Goal: Task Accomplishment & Management: Use online tool/utility

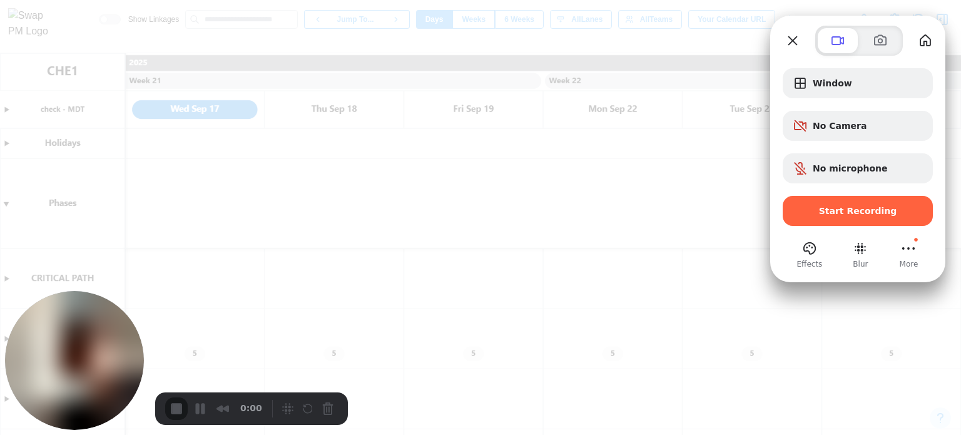
click at [804, 38] on div at bounding box center [859, 41] width 153 height 30
click at [788, 42] on button "Close" at bounding box center [793, 41] width 20 height 20
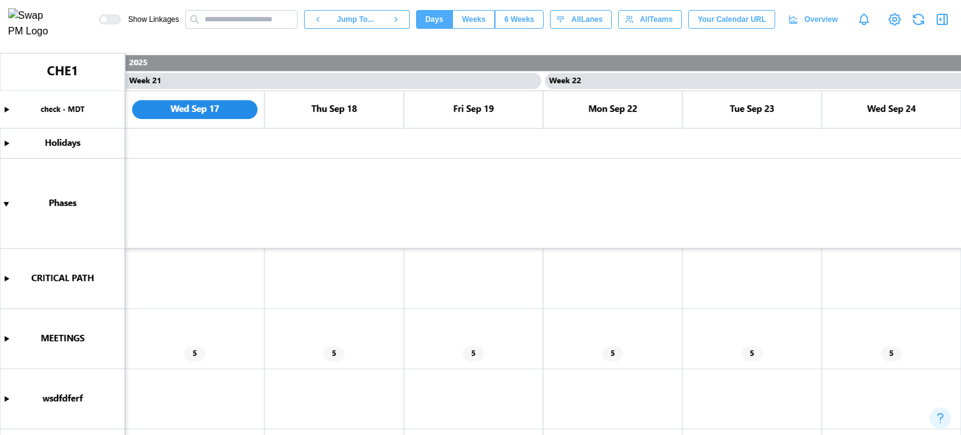
click at [939, 25] on icon "button" at bounding box center [942, 19] width 15 height 15
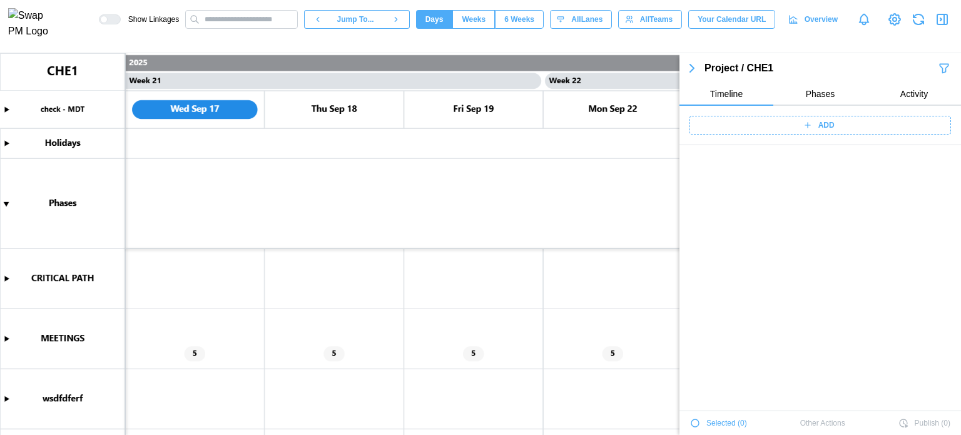
scroll to position [4469, 0]
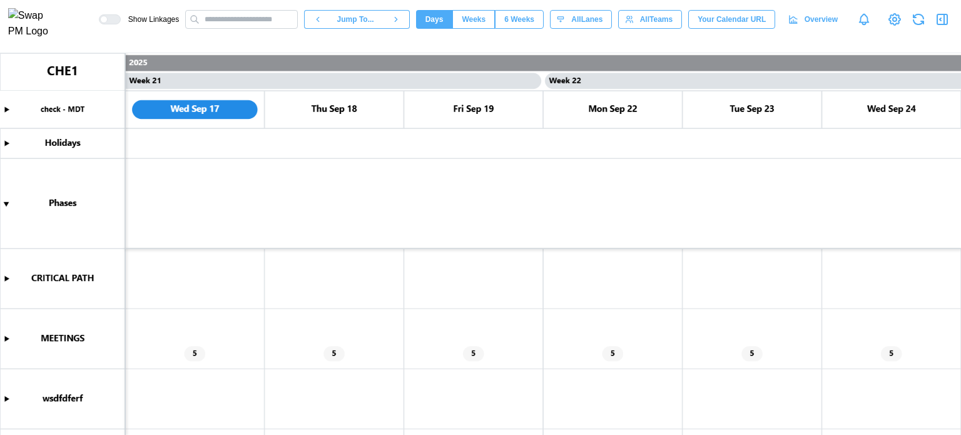
scroll to position [0, 14216]
click at [934, 21] on button "button" at bounding box center [943, 20] width 18 height 18
click at [938, 23] on icon "button" at bounding box center [942, 19] width 15 height 15
click at [946, 20] on icon "button" at bounding box center [942, 19] width 15 height 15
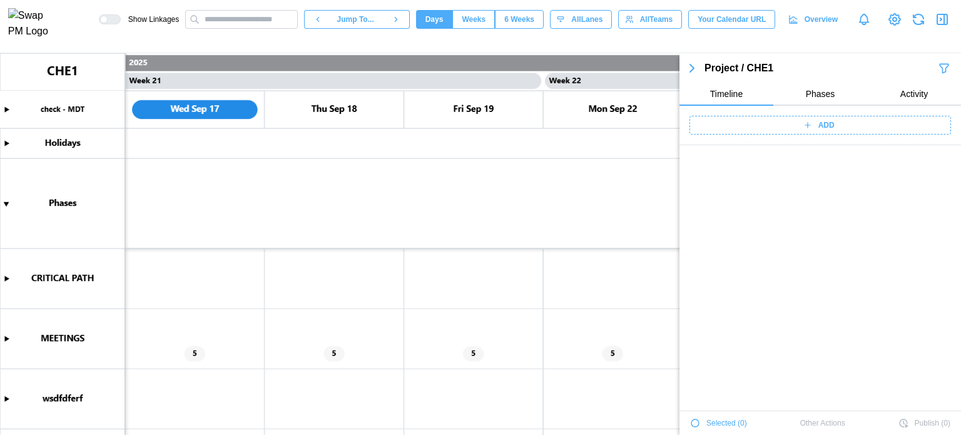
scroll to position [4469, 0]
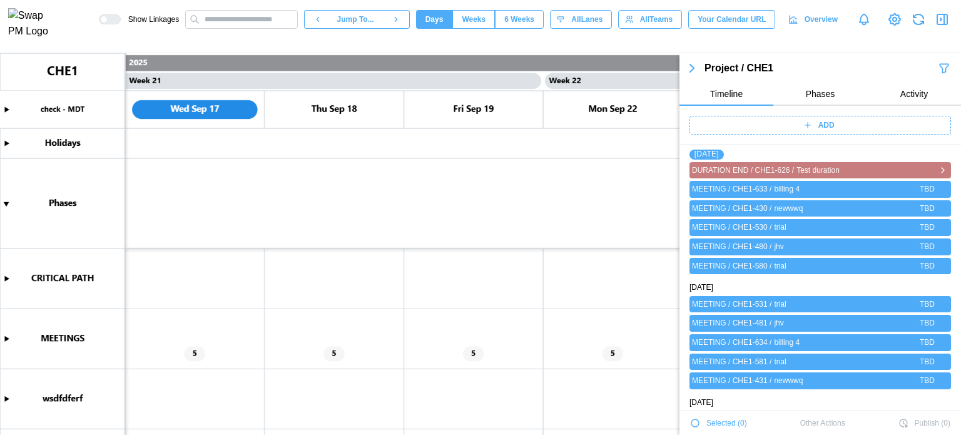
click at [938, 168] on icon "button" at bounding box center [943, 170] width 10 height 15
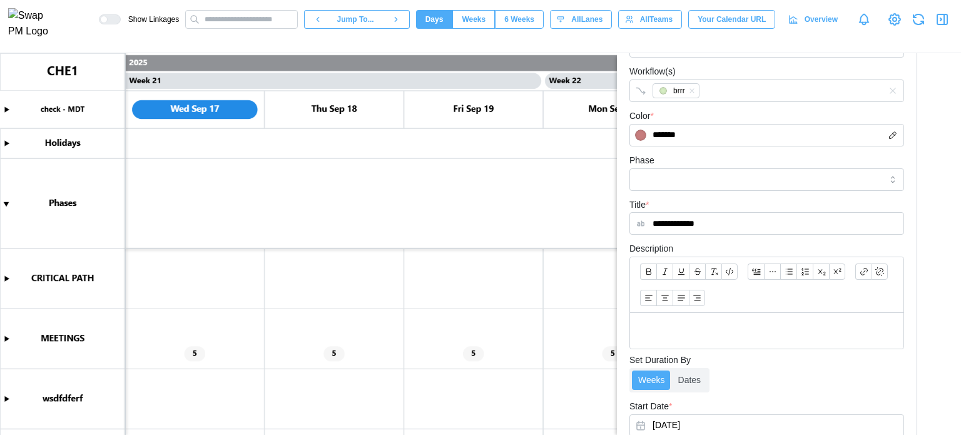
scroll to position [153, 0]
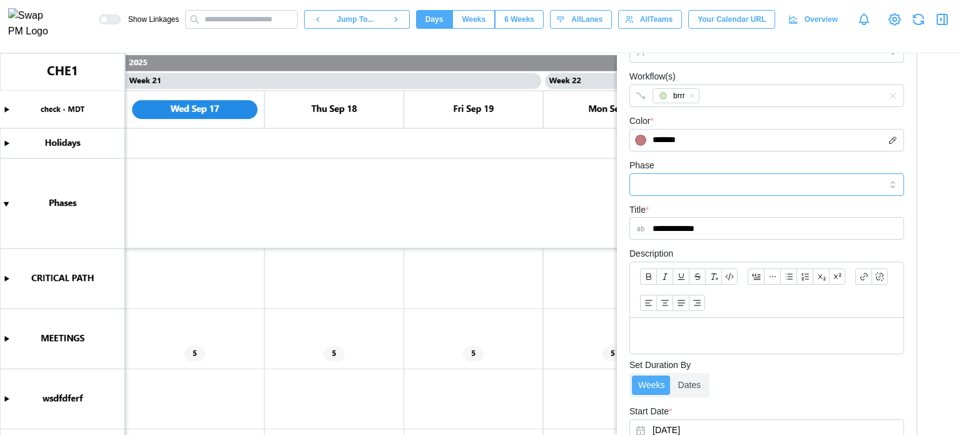
click at [697, 187] on input "Phase" at bounding box center [767, 184] width 275 height 23
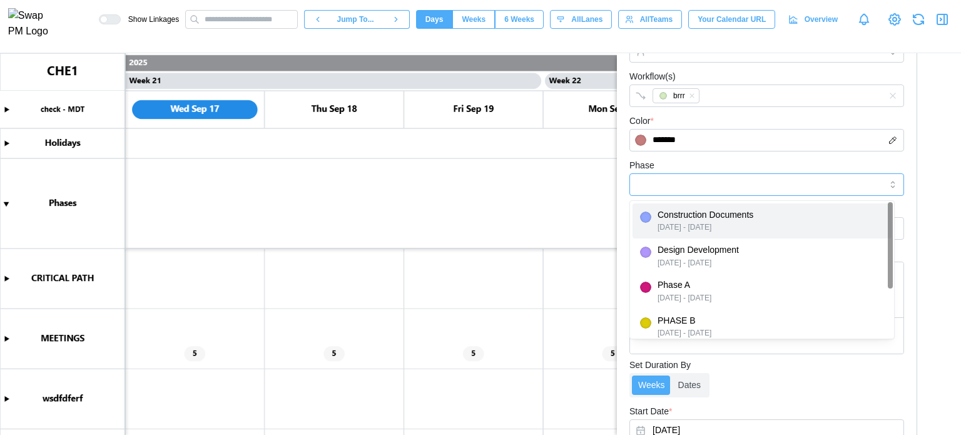
type input "**********"
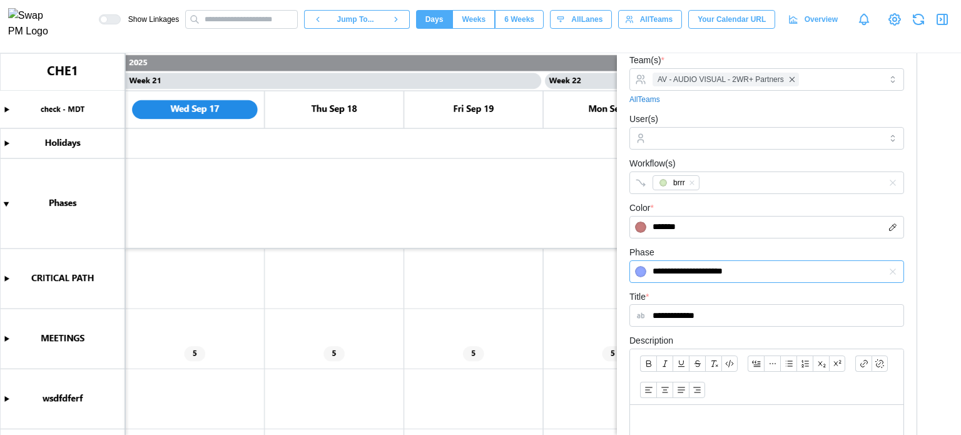
scroll to position [0, 0]
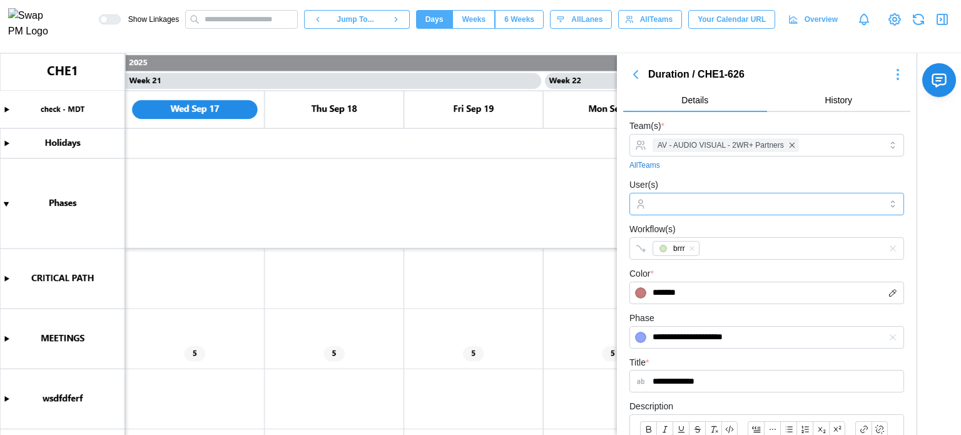
click at [716, 200] on input "User(s)" at bounding box center [767, 204] width 228 height 10
click at [714, 226] on div "2WR+ Partners" at bounding box center [762, 234] width 259 height 23
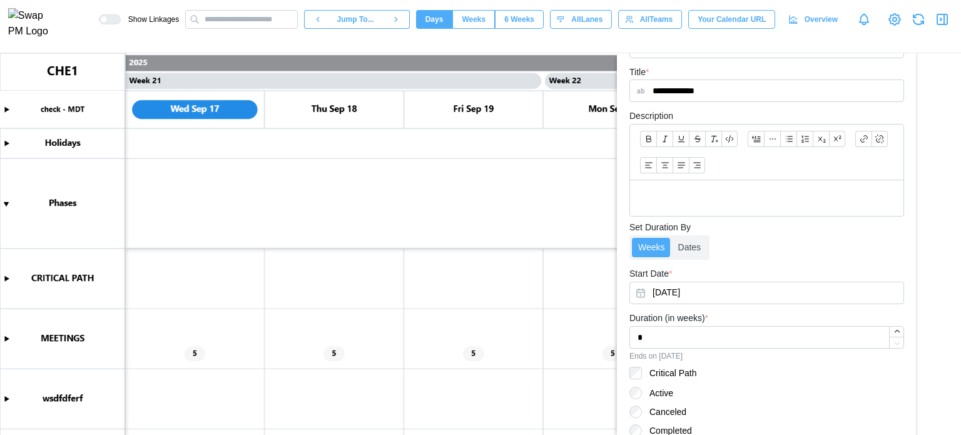
scroll to position [403, 0]
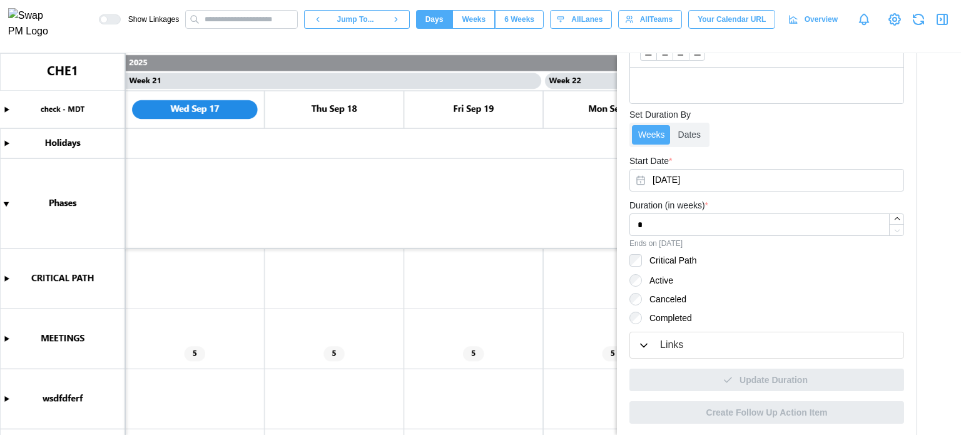
click at [726, 382] on div "Update Duration" at bounding box center [767, 375] width 275 height 33
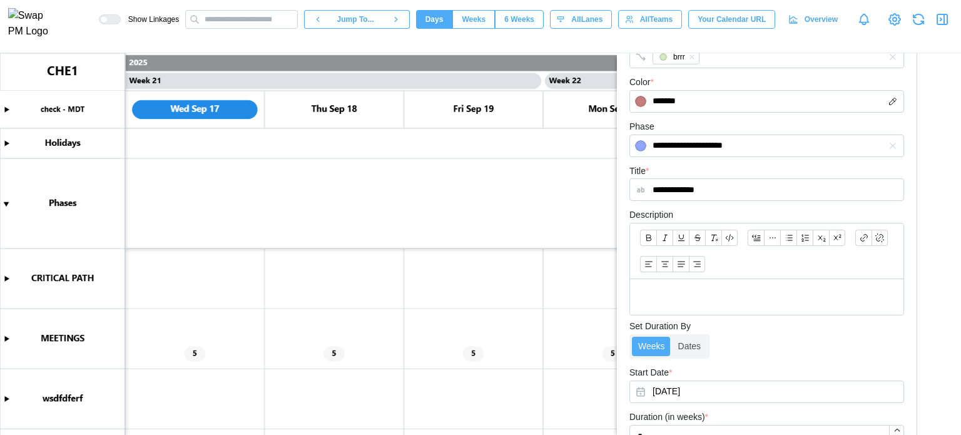
scroll to position [0, 0]
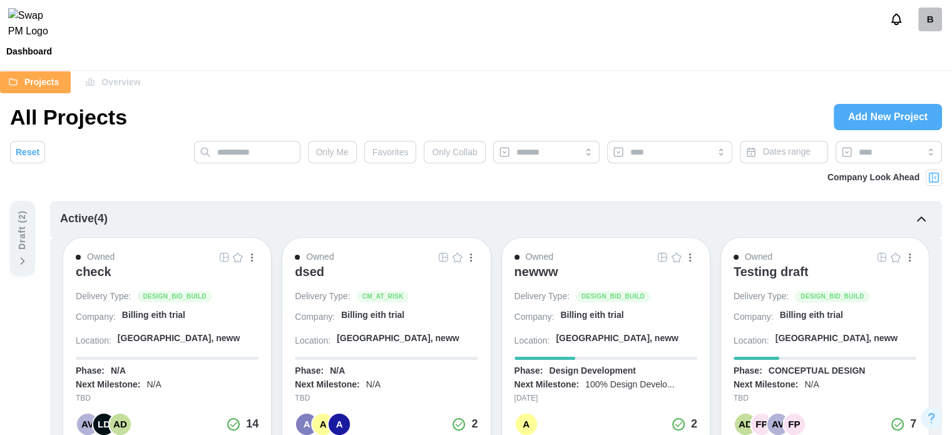
click at [100, 274] on div "check" at bounding box center [94, 271] width 36 height 15
click at [225, 255] on img "button" at bounding box center [224, 257] width 10 height 10
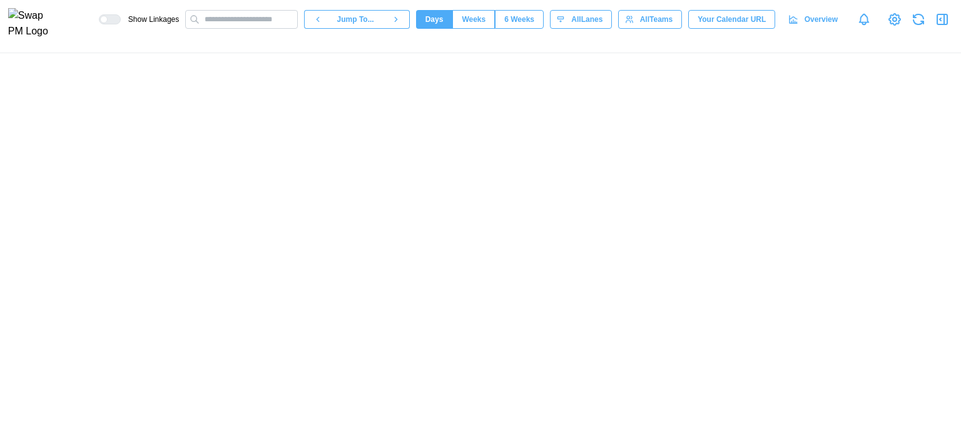
scroll to position [0, 14216]
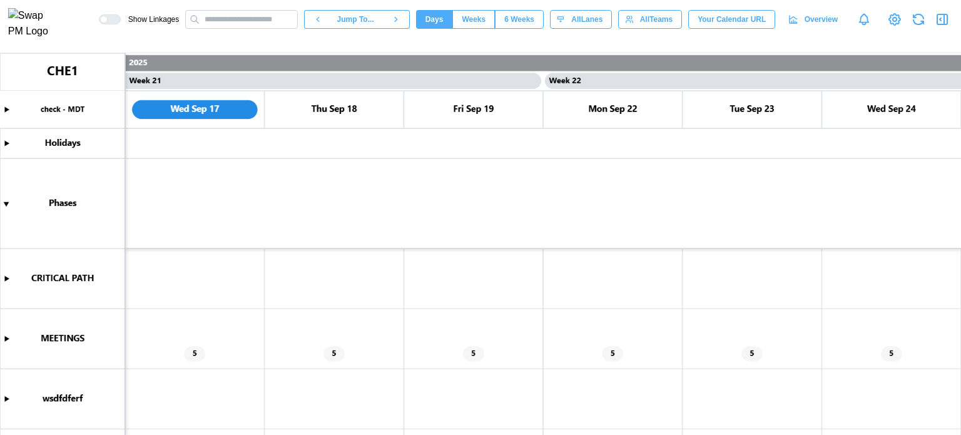
click at [938, 24] on icon "button" at bounding box center [943, 19] width 10 height 10
click at [938, 23] on icon "button" at bounding box center [943, 19] width 10 height 10
click at [938, 24] on icon "button" at bounding box center [943, 19] width 10 height 10
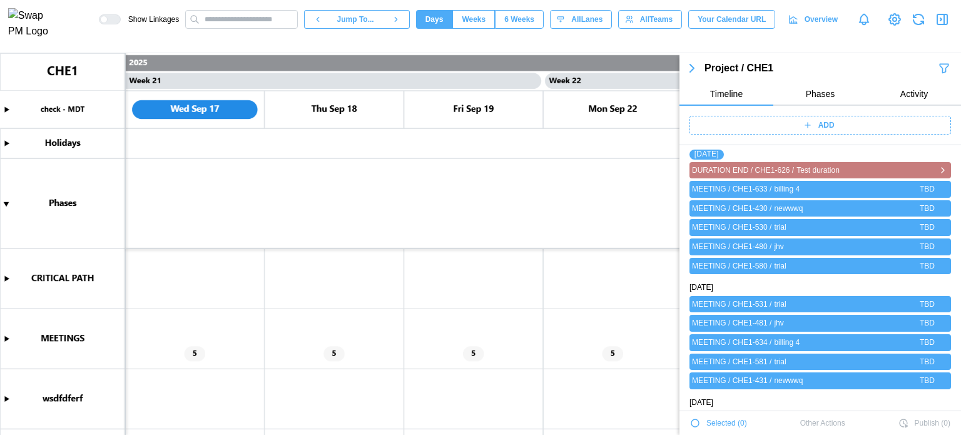
click at [938, 170] on icon "button" at bounding box center [943, 170] width 10 height 15
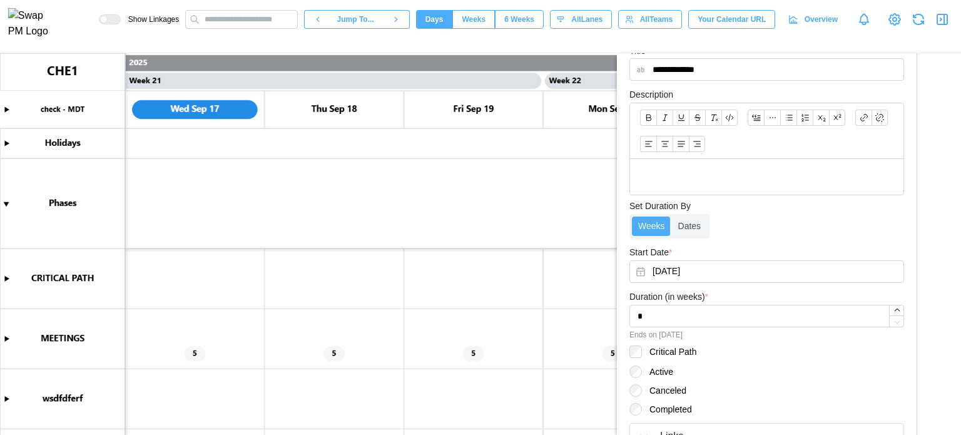
scroll to position [376, 0]
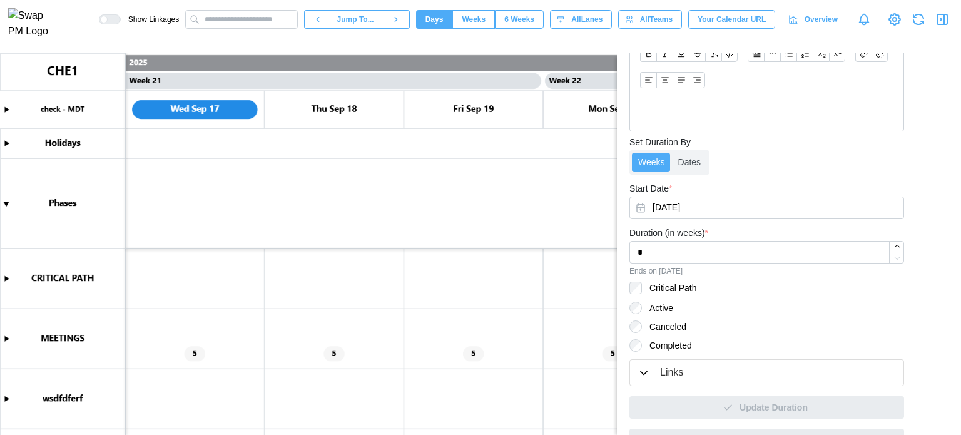
click at [642, 289] on label "Critical Path" at bounding box center [669, 288] width 54 height 13
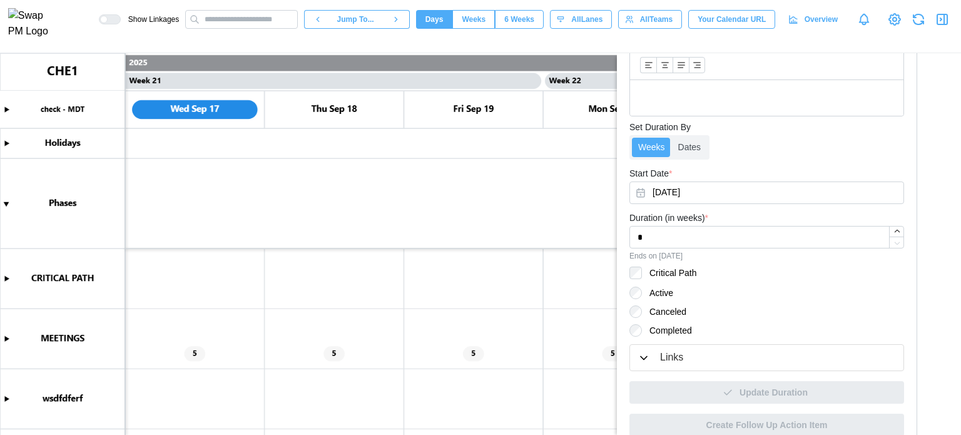
scroll to position [403, 0]
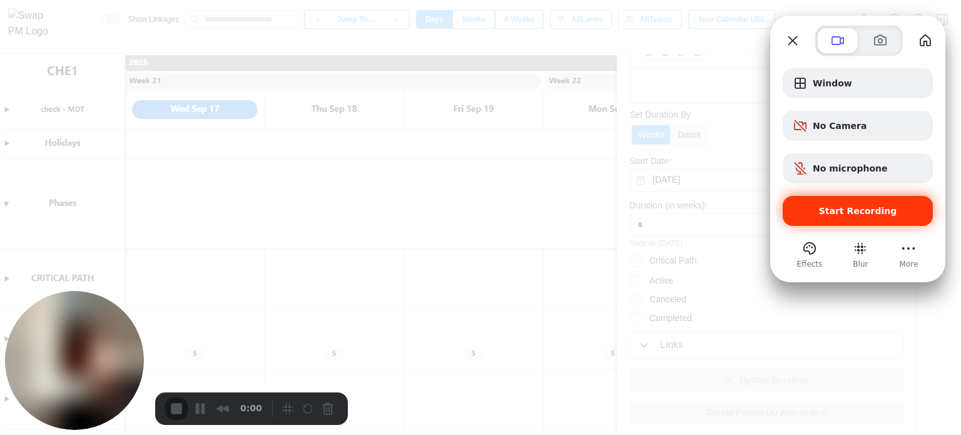
click at [881, 202] on div "Start Recording" at bounding box center [858, 211] width 150 height 30
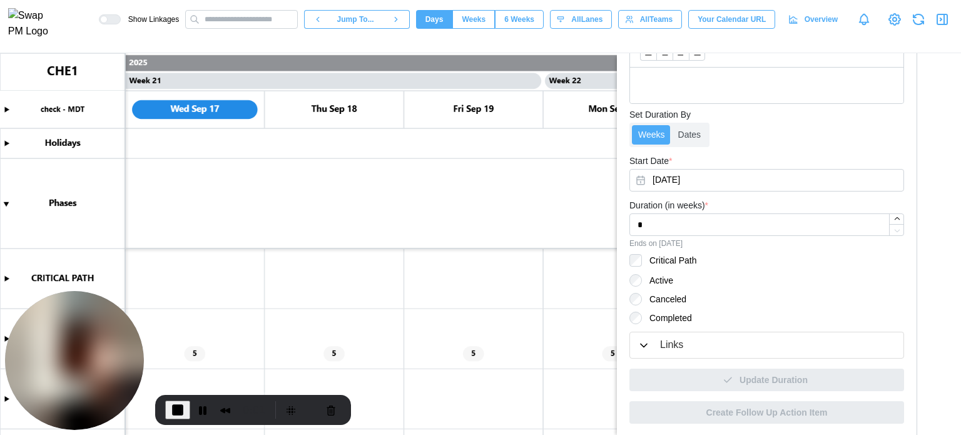
click at [659, 297] on label "Canceled" at bounding box center [664, 299] width 44 height 13
click at [722, 385] on div "Update Duration" at bounding box center [767, 375] width 275 height 33
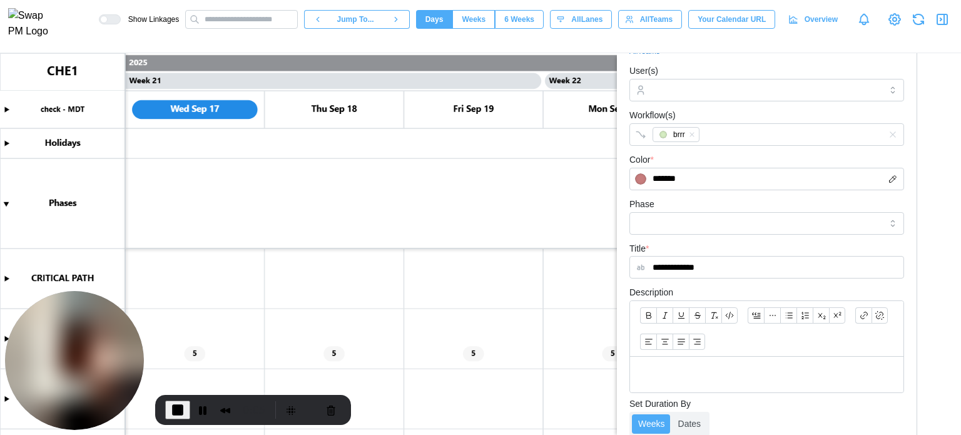
scroll to position [0, 0]
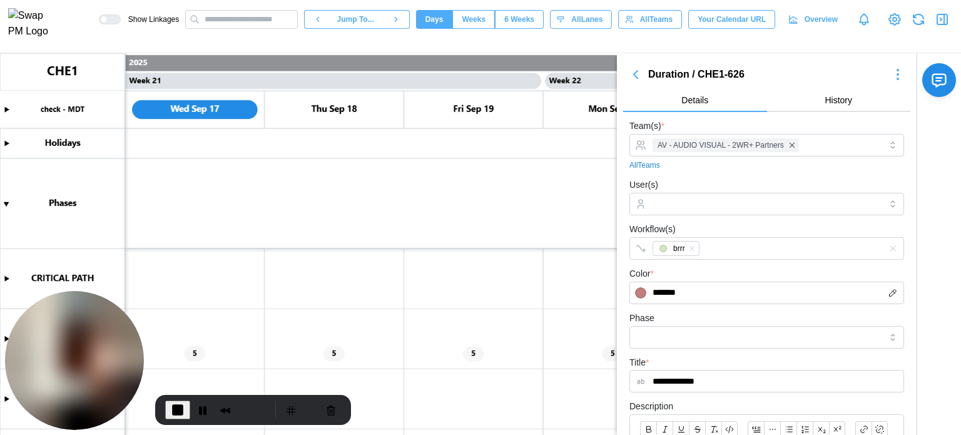
click at [637, 66] on button "button" at bounding box center [635, 75] width 25 height 18
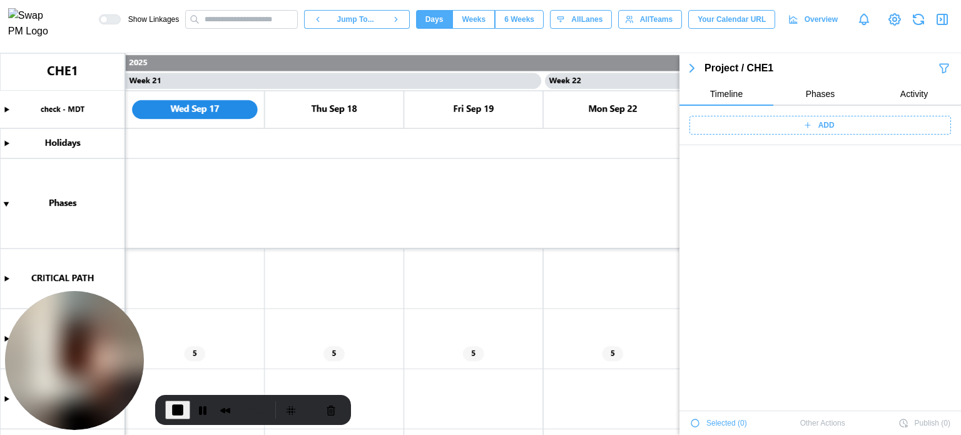
scroll to position [4486, 0]
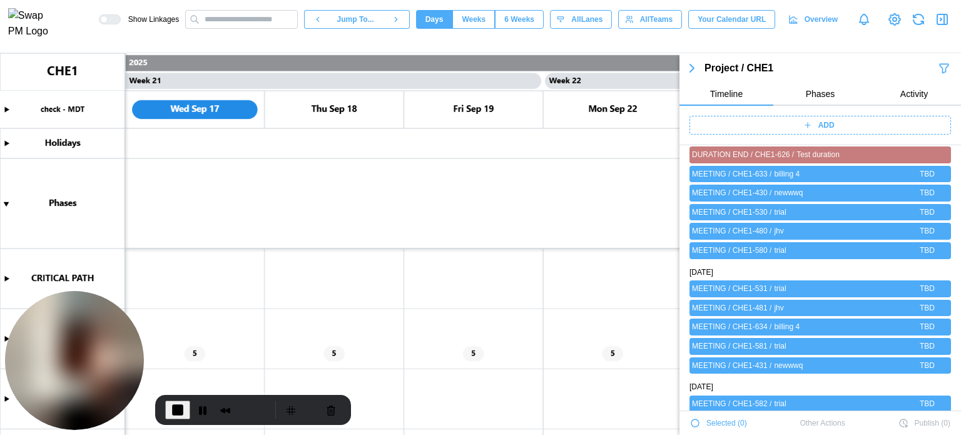
click at [811, 130] on div "ADD" at bounding box center [819, 125] width 246 height 18
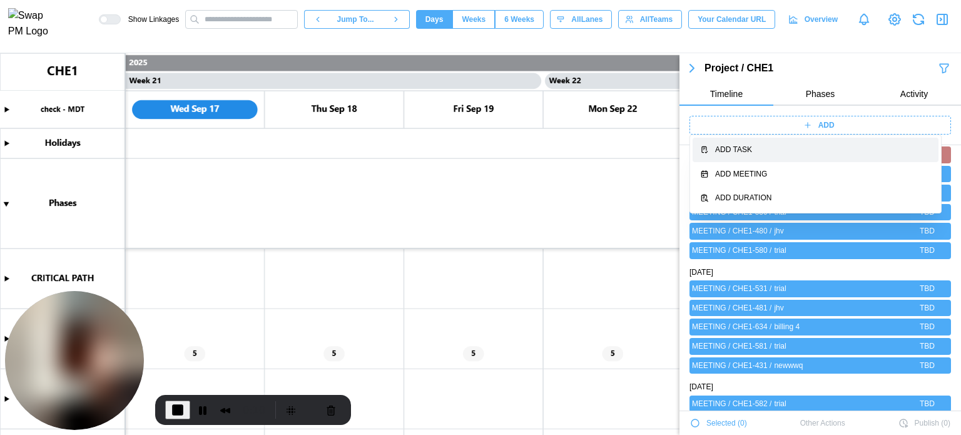
click at [801, 151] on div "Add Task" at bounding box center [823, 150] width 216 height 12
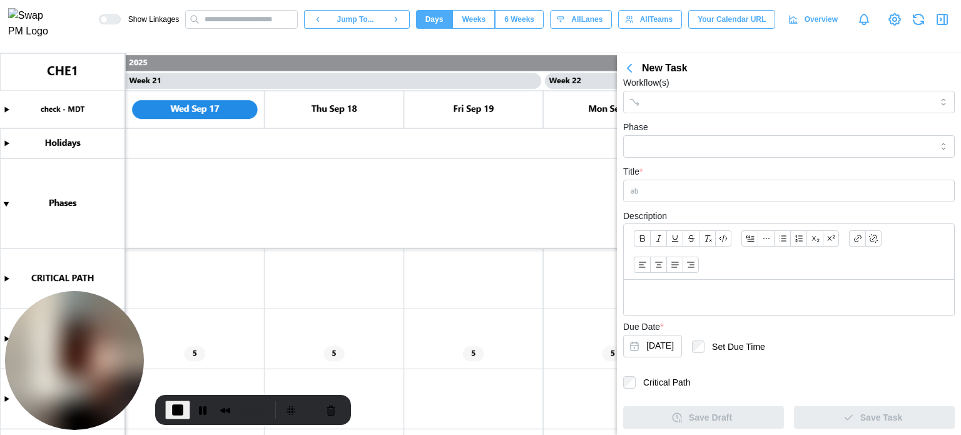
scroll to position [75, 0]
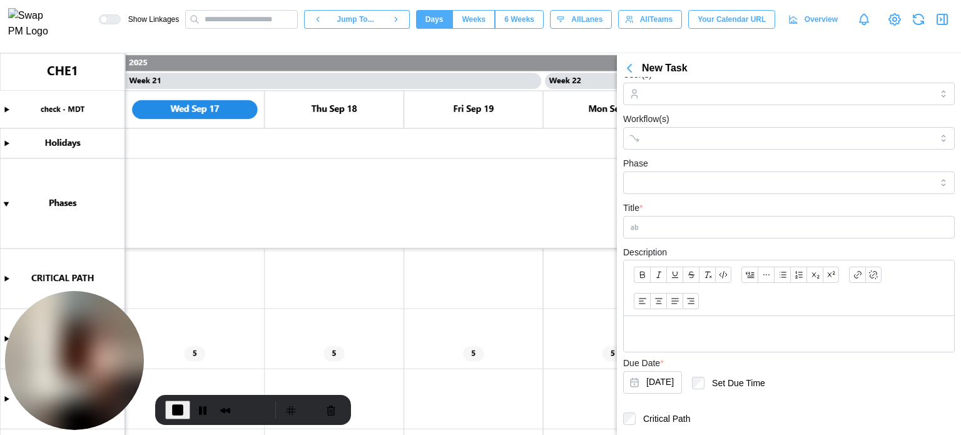
click at [627, 69] on icon "button" at bounding box center [629, 68] width 15 height 15
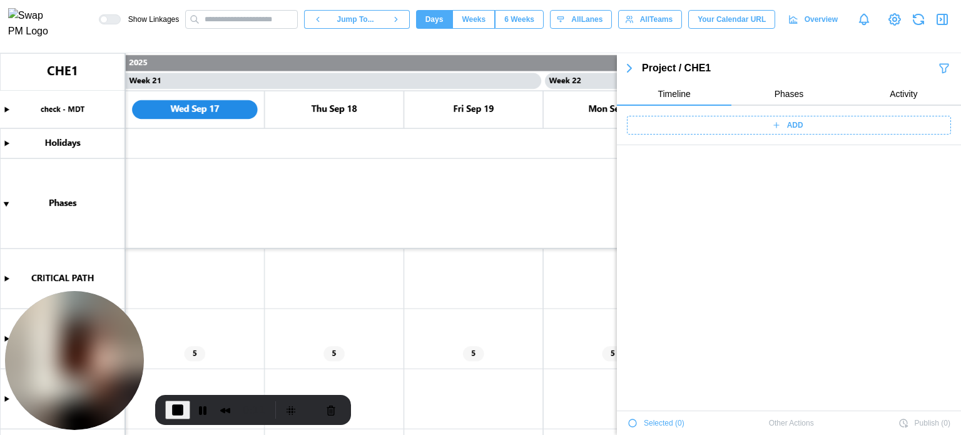
scroll to position [4486, 0]
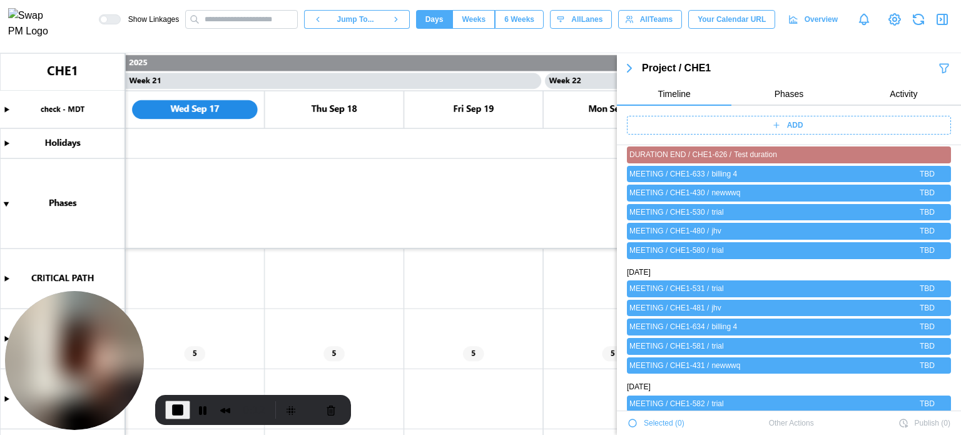
click at [796, 118] on span "ADD" at bounding box center [795, 125] width 16 height 18
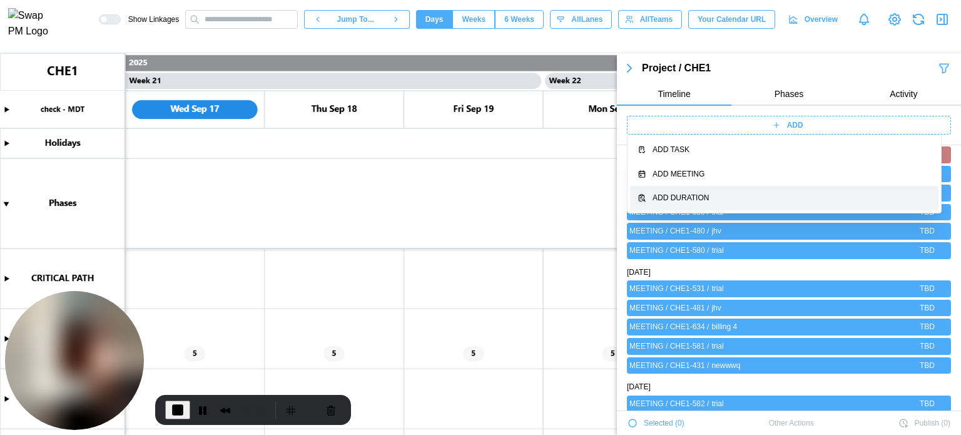
click at [796, 195] on div "Add Duration" at bounding box center [792, 198] width 279 height 12
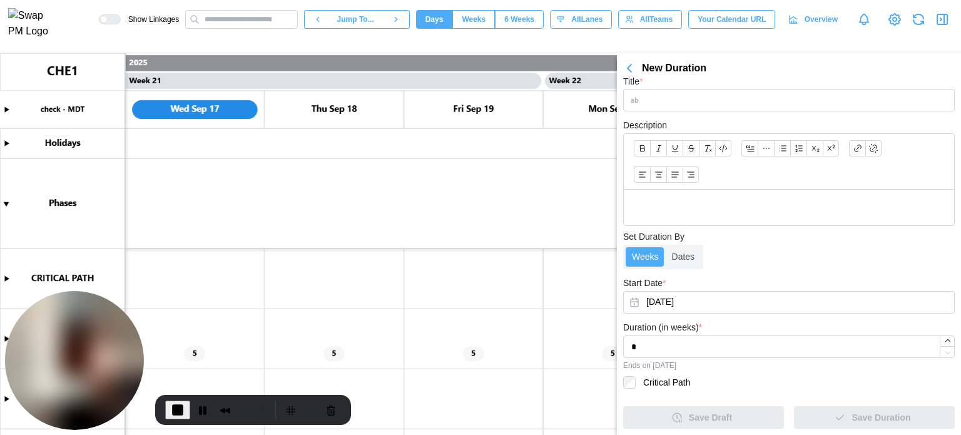
scroll to position [210, 0]
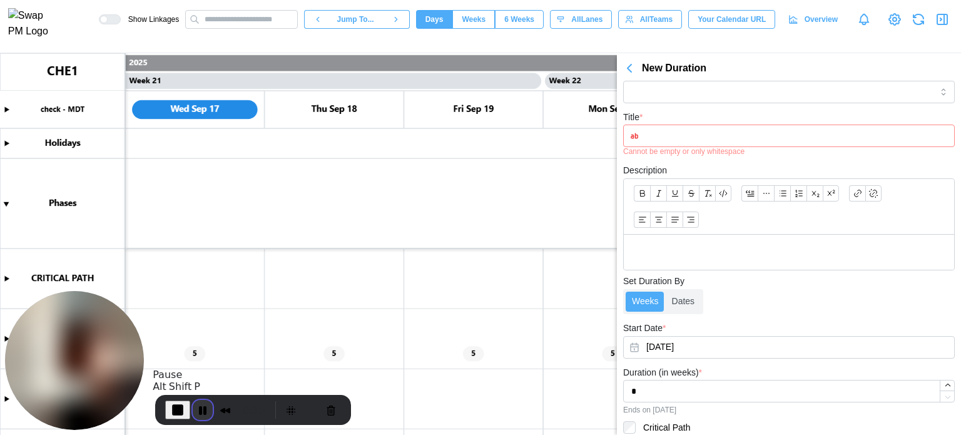
click at [205, 409] on button "Pause Recording" at bounding box center [203, 410] width 20 height 20
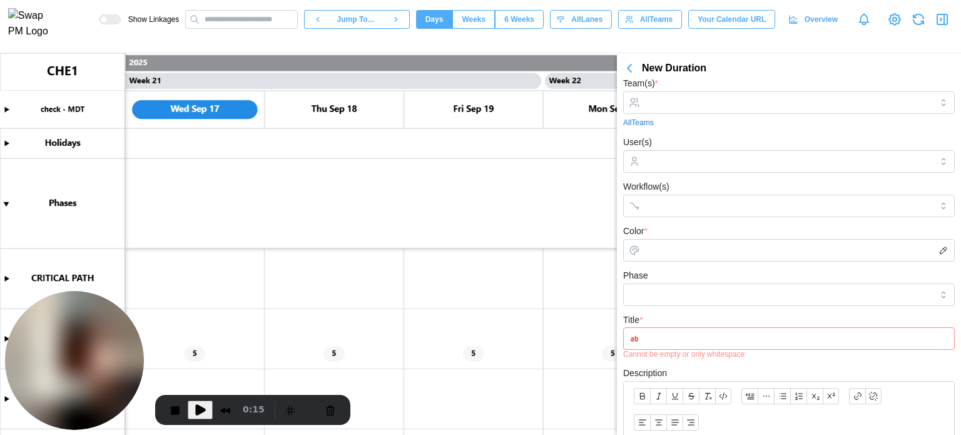
scroll to position [0, 0]
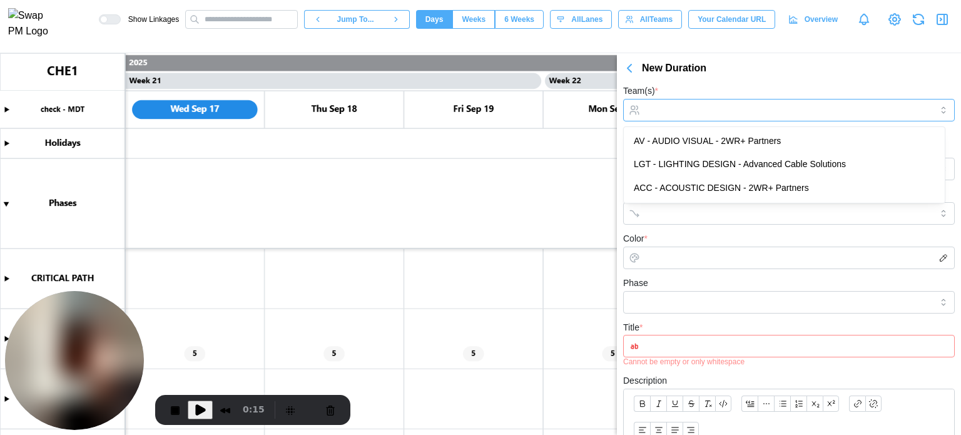
click at [683, 106] on input "Team(s) *" at bounding box center [789, 110] width 285 height 10
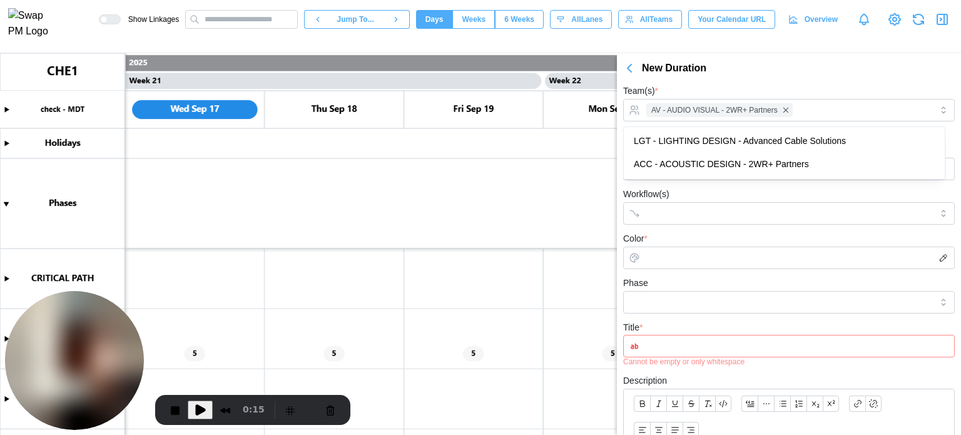
click at [706, 91] on div "Team(s) * AV - AUDIO VISUAL - 2WR+ Partners All Teams" at bounding box center [789, 109] width 332 height 53
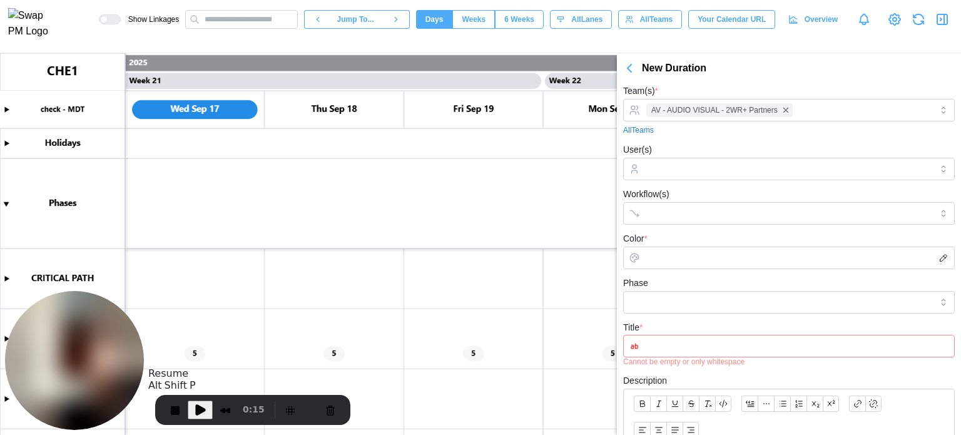
click at [195, 405] on span "Play Recording" at bounding box center [200, 409] width 15 height 15
click at [664, 172] on input "User(s)" at bounding box center [789, 169] width 285 height 10
click at [704, 145] on div "User(s) cxvxg" at bounding box center [789, 161] width 332 height 38
click at [691, 208] on input "Workflow(s)" at bounding box center [778, 213] width 263 height 10
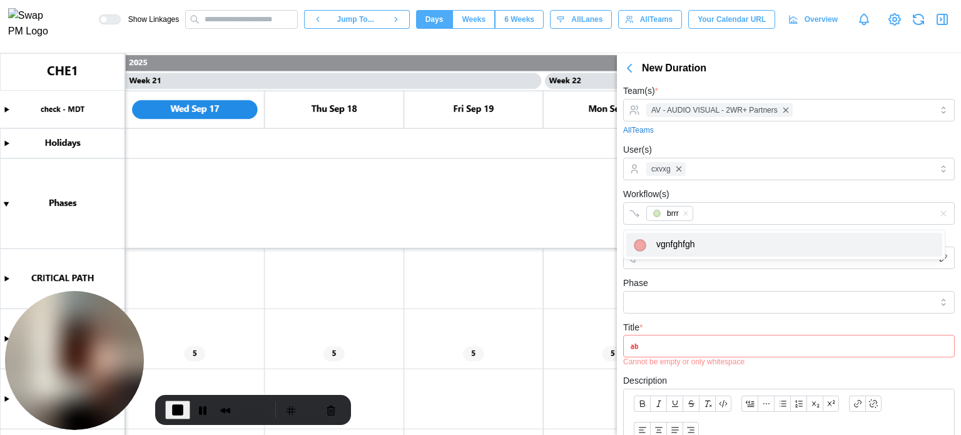
click at [715, 187] on div "Workflow(s) brrr" at bounding box center [789, 206] width 332 height 38
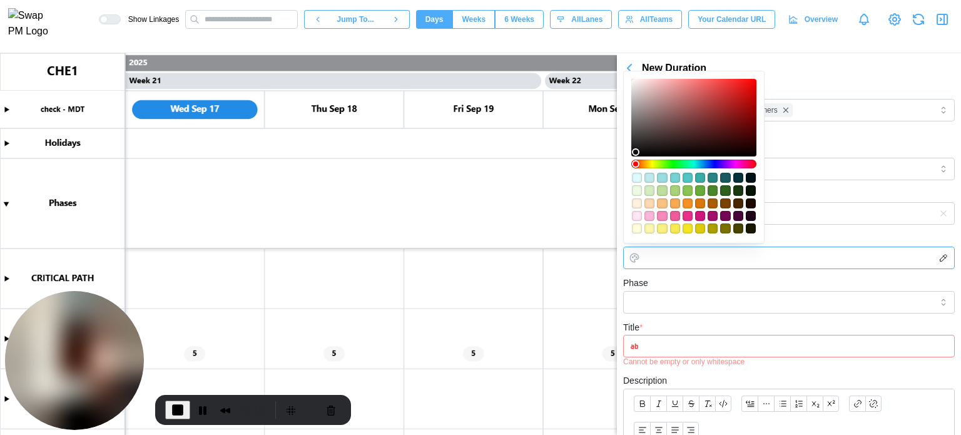
click at [704, 255] on input "Color *" at bounding box center [789, 258] width 332 height 23
click at [693, 292] on body "Show Linkages Jump To... Days Weeks 6 Weeks days All Lanes All Teams Your Calen…" at bounding box center [480, 217] width 961 height 435
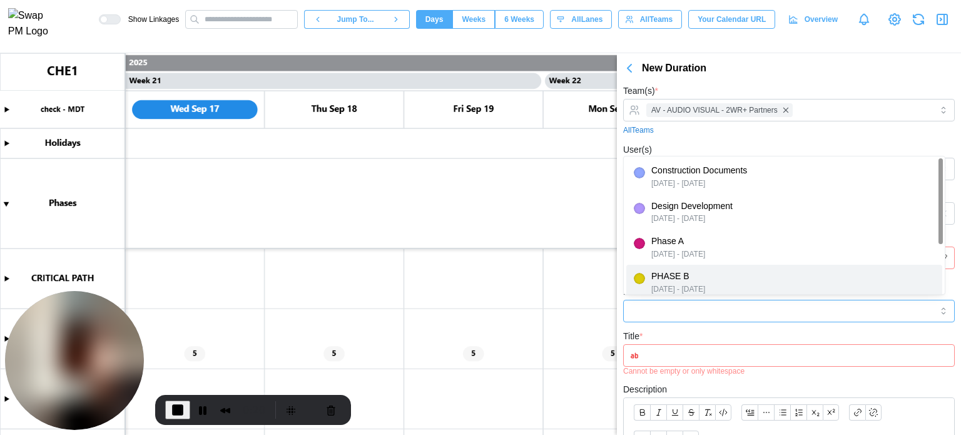
type input "*******"
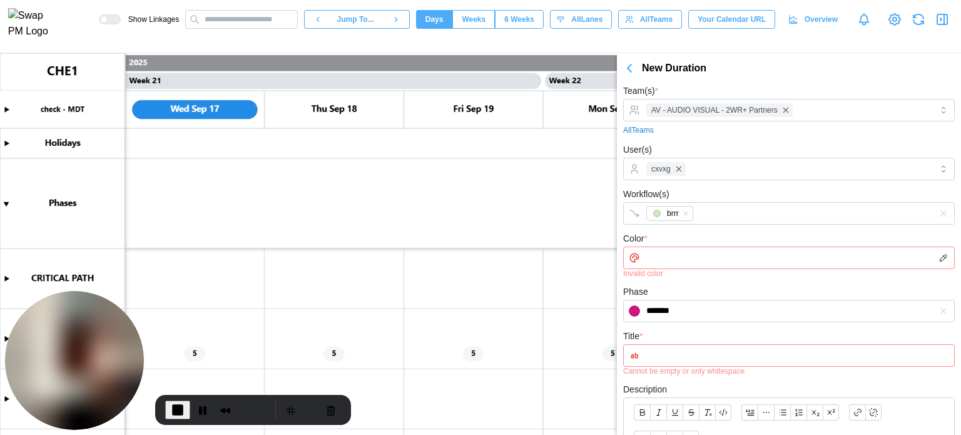
click at [694, 248] on input "Color *" at bounding box center [789, 258] width 332 height 23
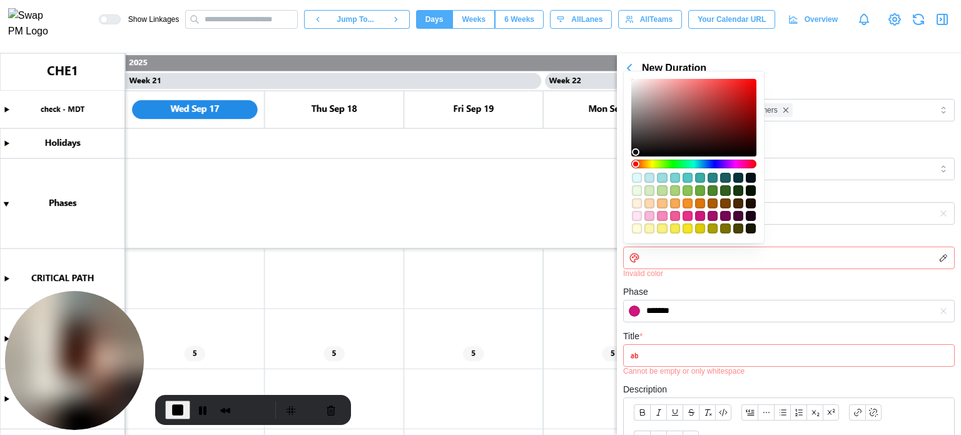
click at [678, 217] on div "#ef5c9a" at bounding box center [675, 216] width 10 height 10
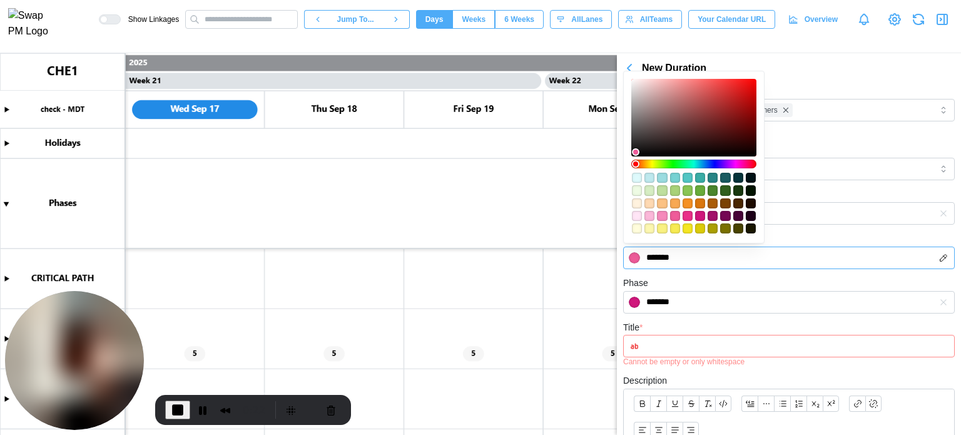
type input "*******"
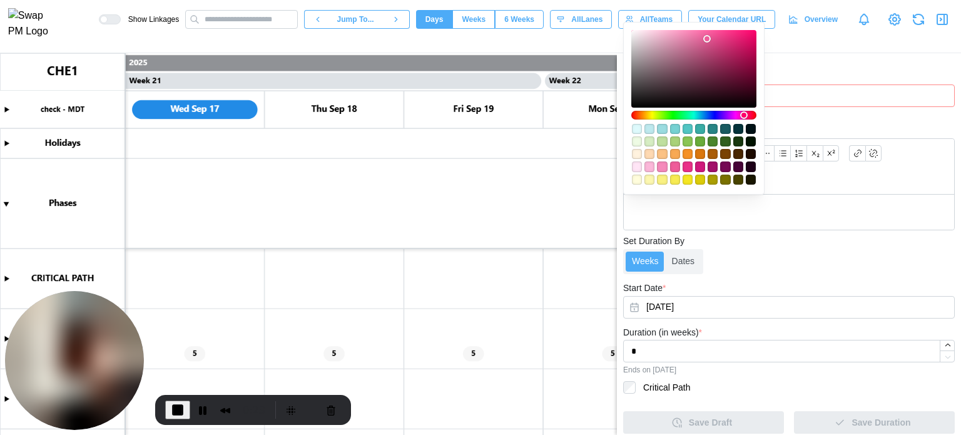
scroll to position [63, 0]
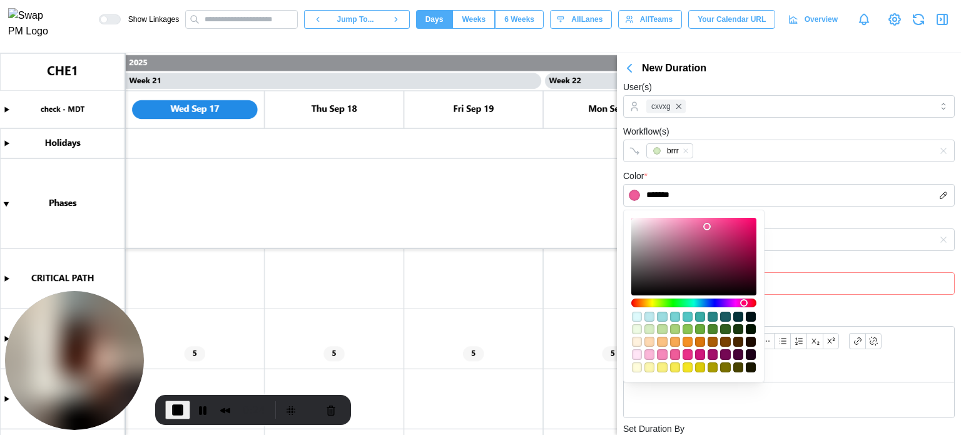
click at [807, 227] on div "Phase *******" at bounding box center [789, 232] width 332 height 38
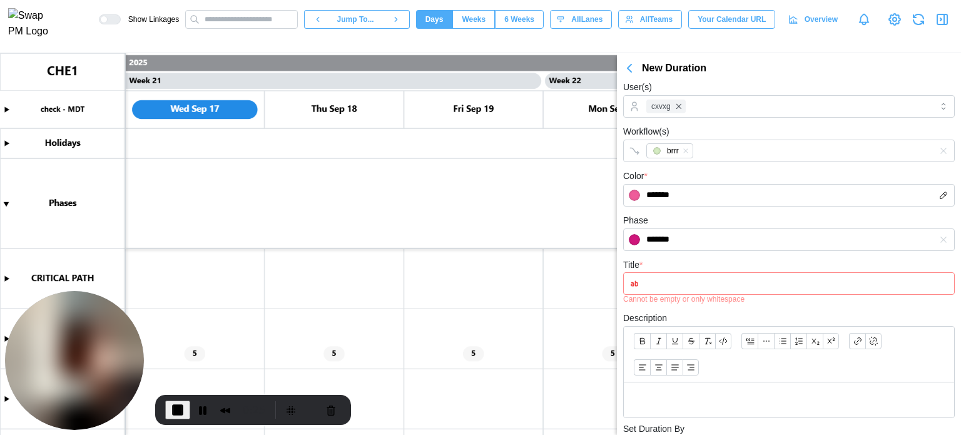
click at [764, 274] on input "Title *" at bounding box center [789, 283] width 332 height 23
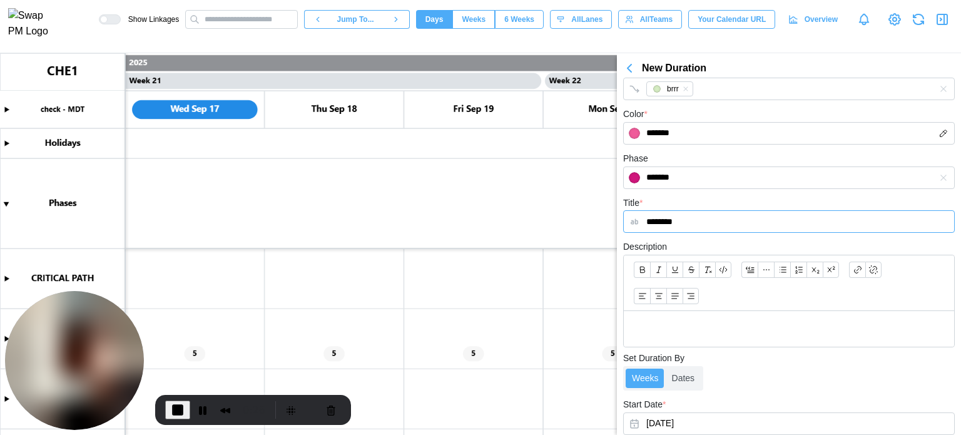
scroll to position [188, 0]
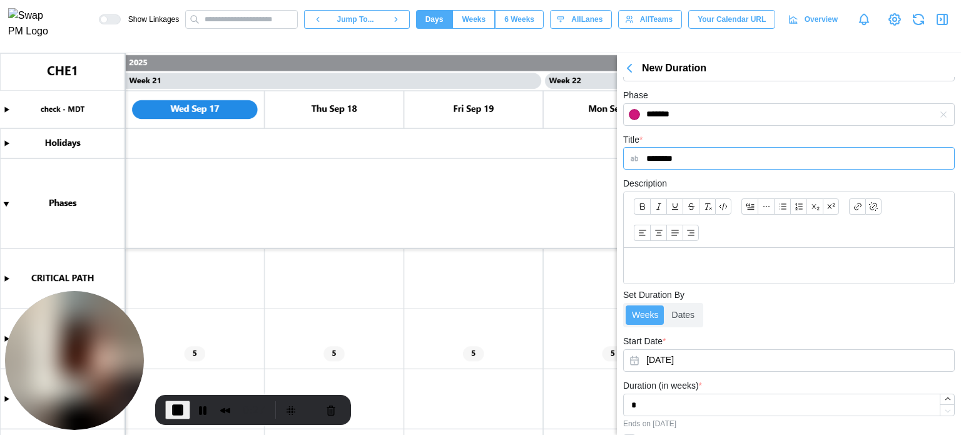
type input "********"
click at [710, 267] on p at bounding box center [789, 266] width 310 height 16
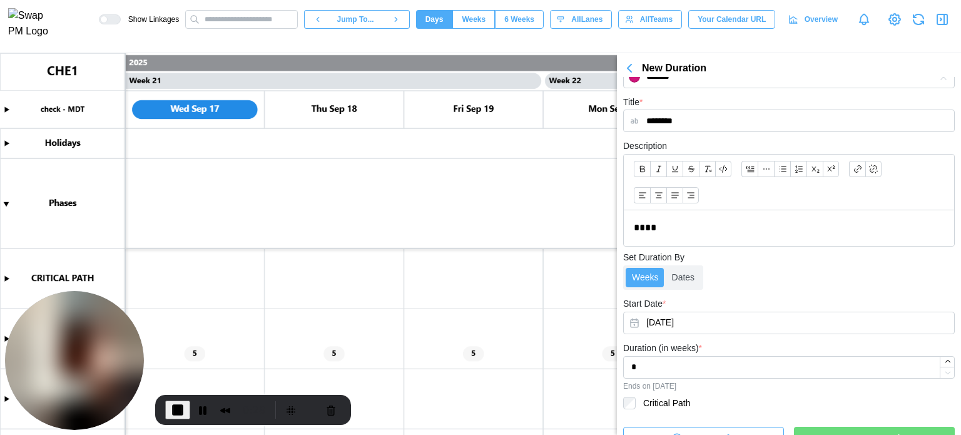
scroll to position [245, 0]
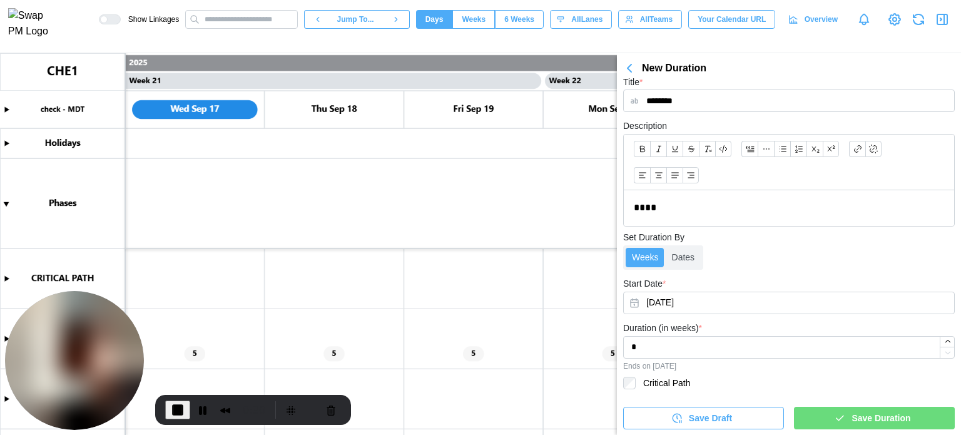
click at [821, 422] on div "Save Duration" at bounding box center [872, 417] width 141 height 21
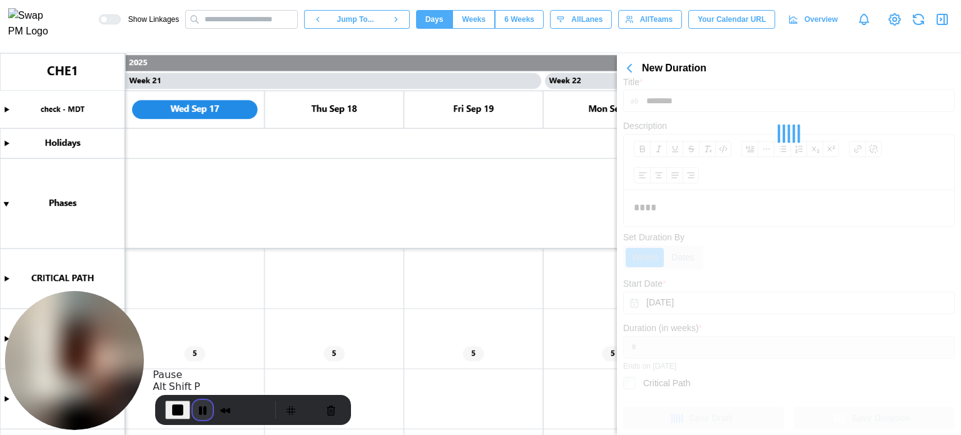
click at [198, 416] on button "Pause Recording" at bounding box center [203, 410] width 20 height 20
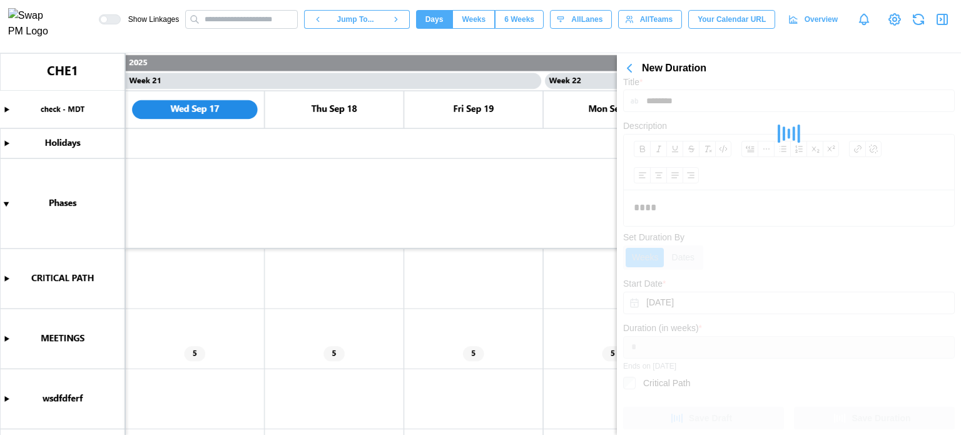
scroll to position [0, 0]
